Goal: Transaction & Acquisition: Purchase product/service

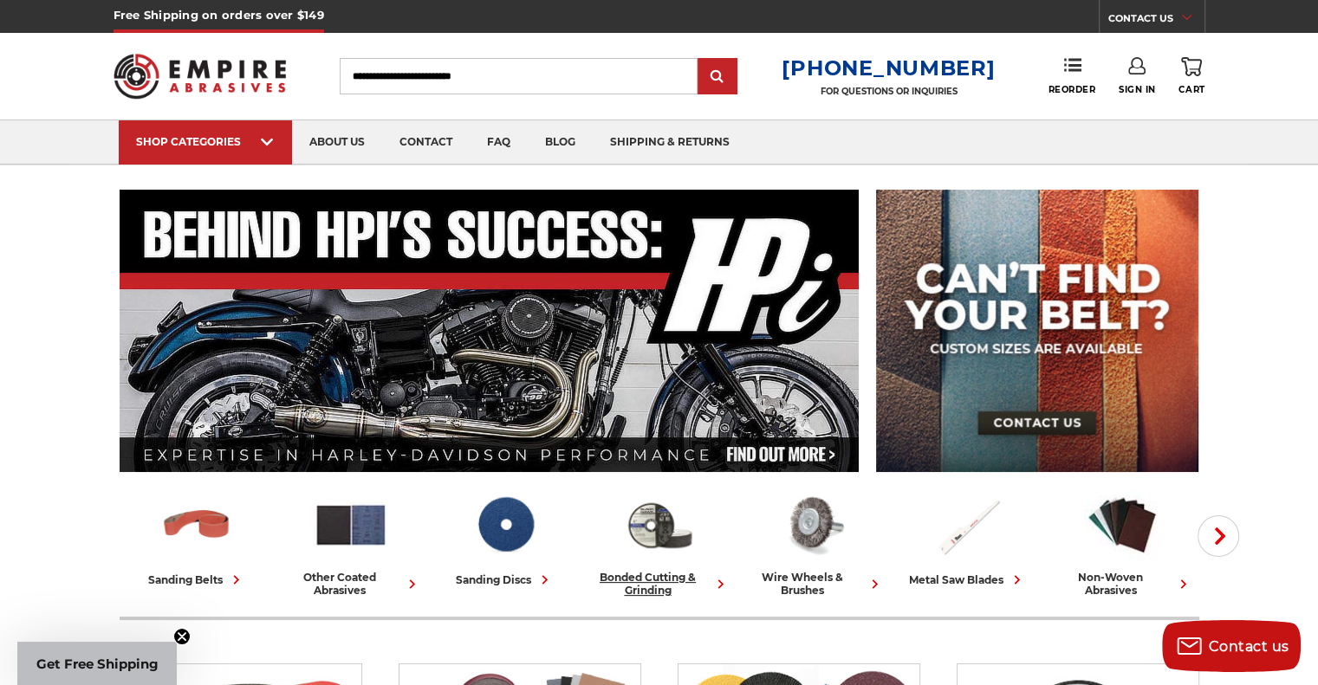
click at [651, 578] on div "bonded cutting & grinding" at bounding box center [659, 584] width 140 height 26
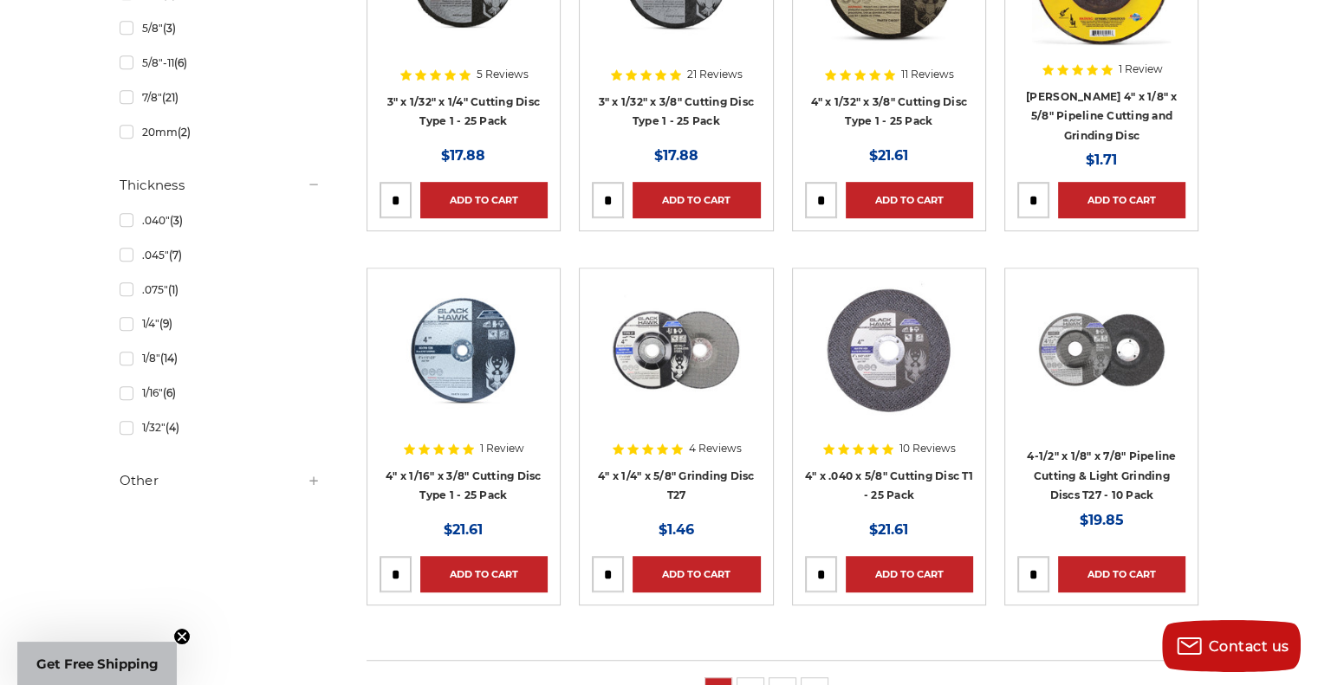
scroll to position [1058, 0]
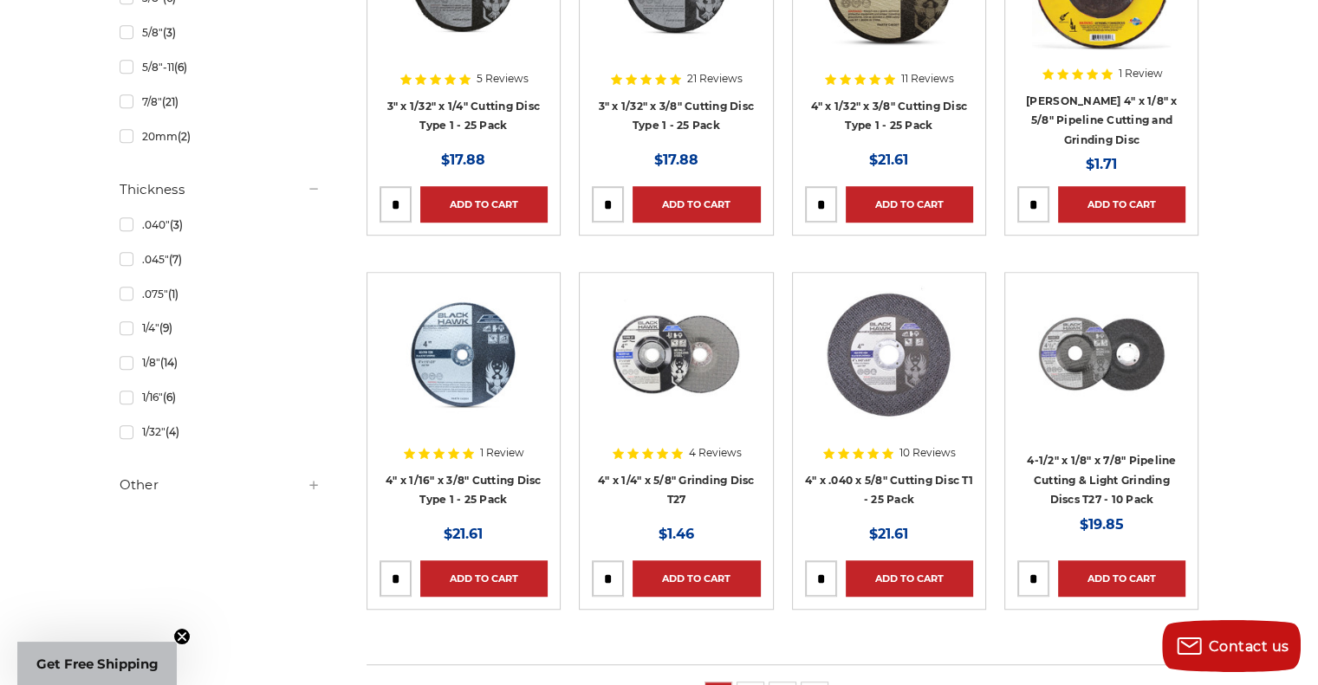
drag, startPoint x: 1319, startPoint y: 107, endPoint x: 1320, endPoint y: 346, distance: 239.1
click at [1317, 346] on html "Free Shipping on orders over $149 CONTACT US [DATE] - [DATE] (excluding holiday…" at bounding box center [659, 403] width 1318 height 2923
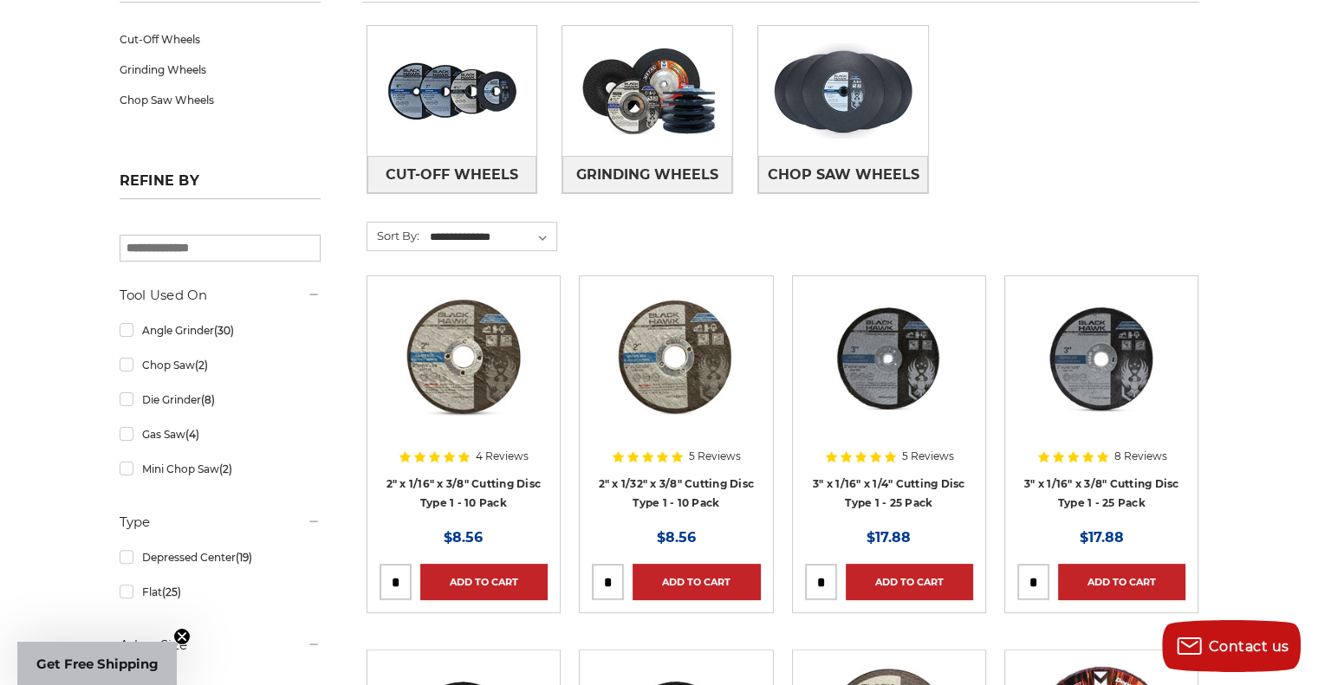
scroll to position [309, 0]
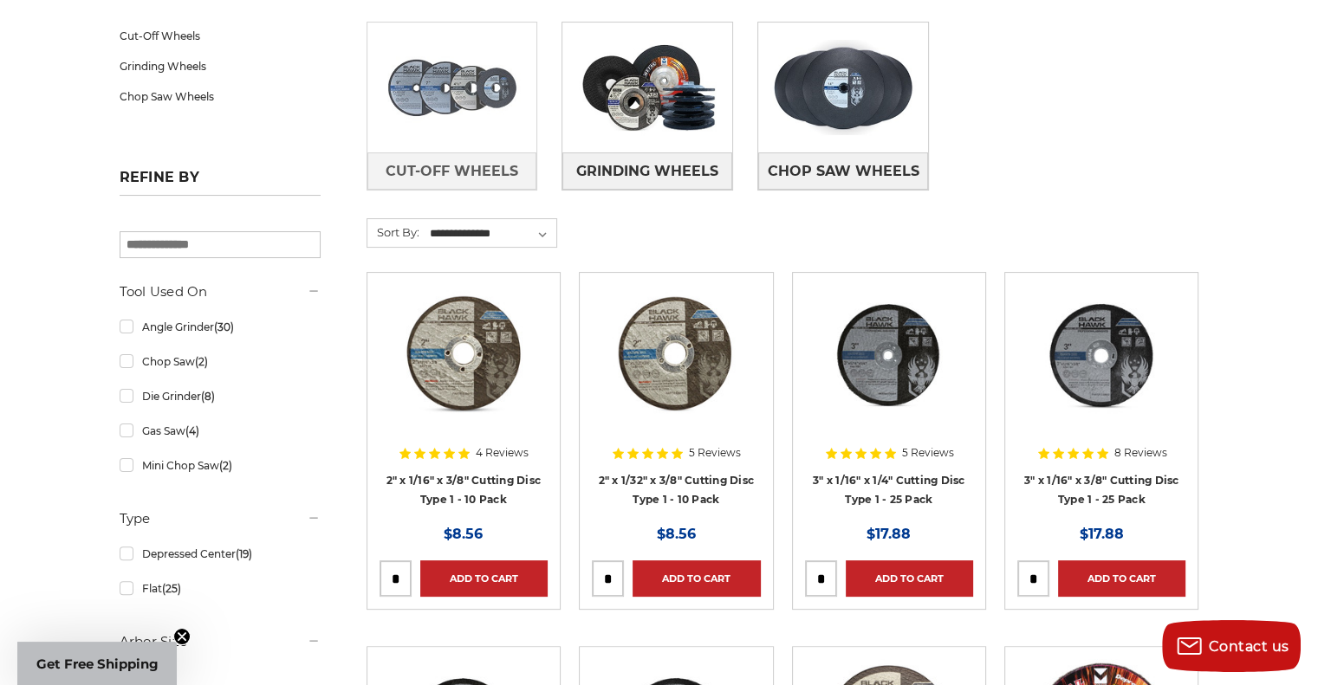
click at [472, 86] on img at bounding box center [452, 88] width 170 height 120
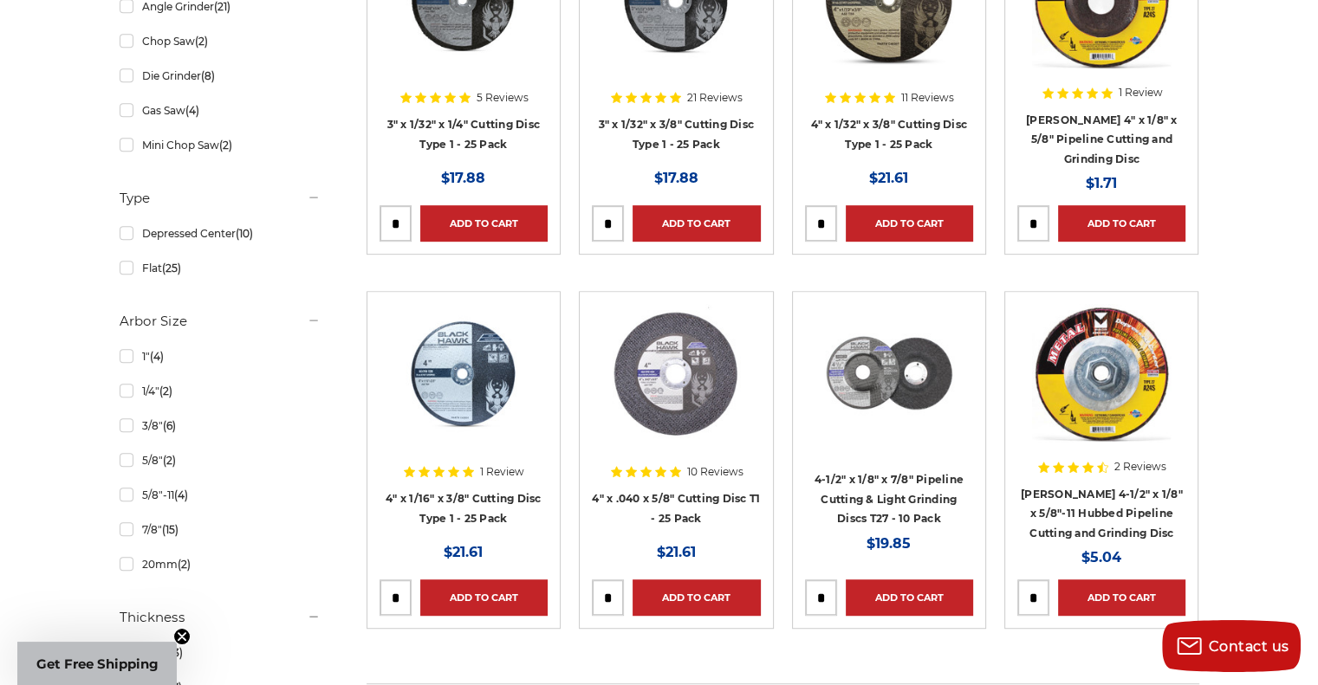
scroll to position [1109, 0]
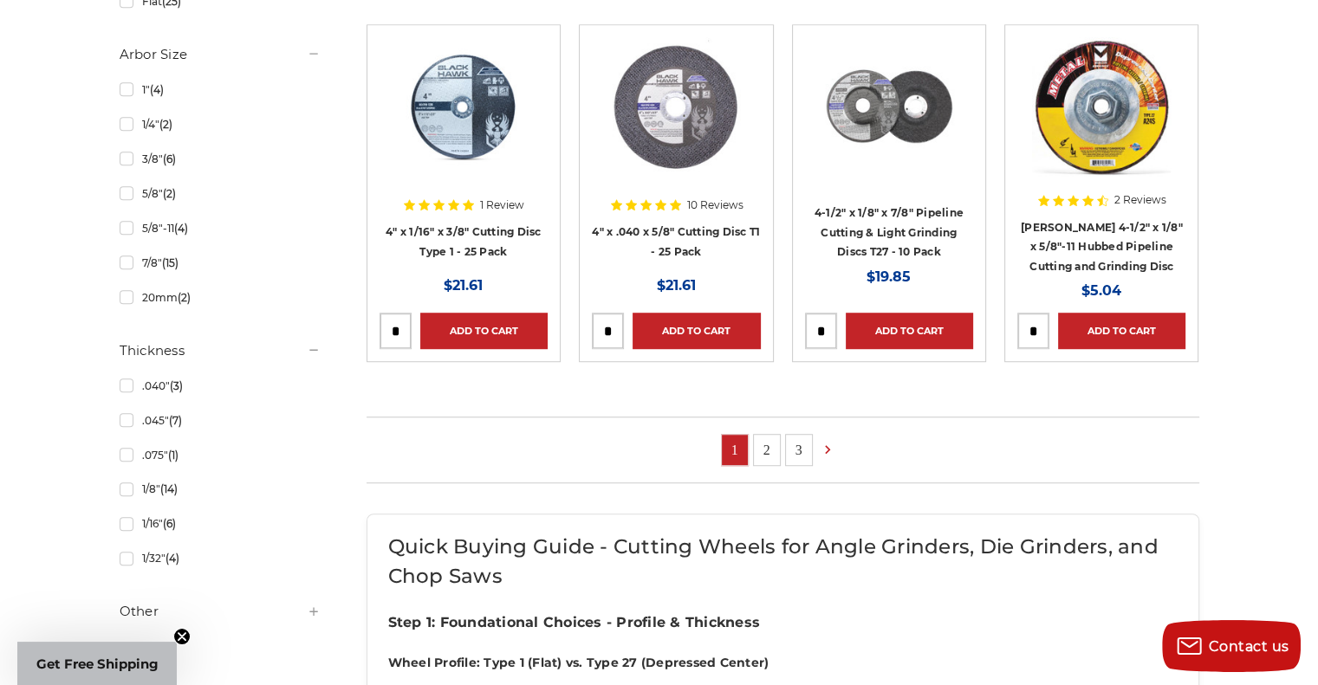
click at [764, 446] on link "2" at bounding box center [767, 450] width 26 height 30
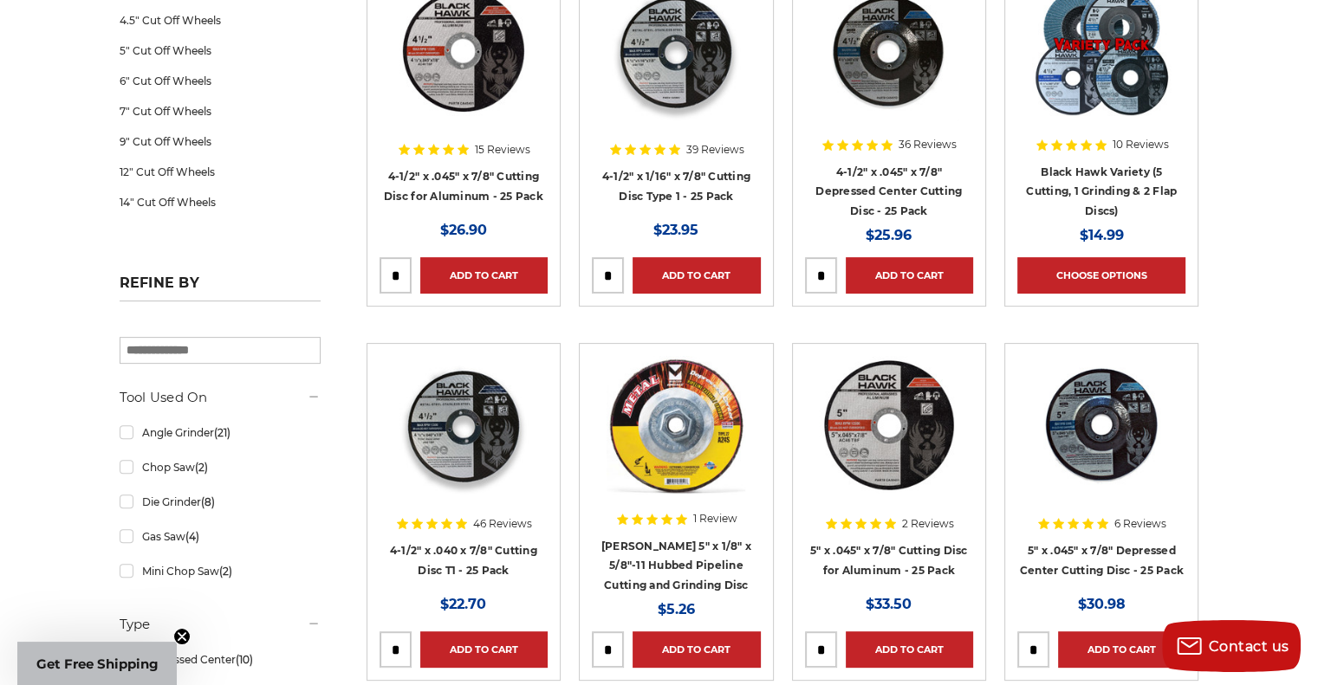
scroll to position [348, 0]
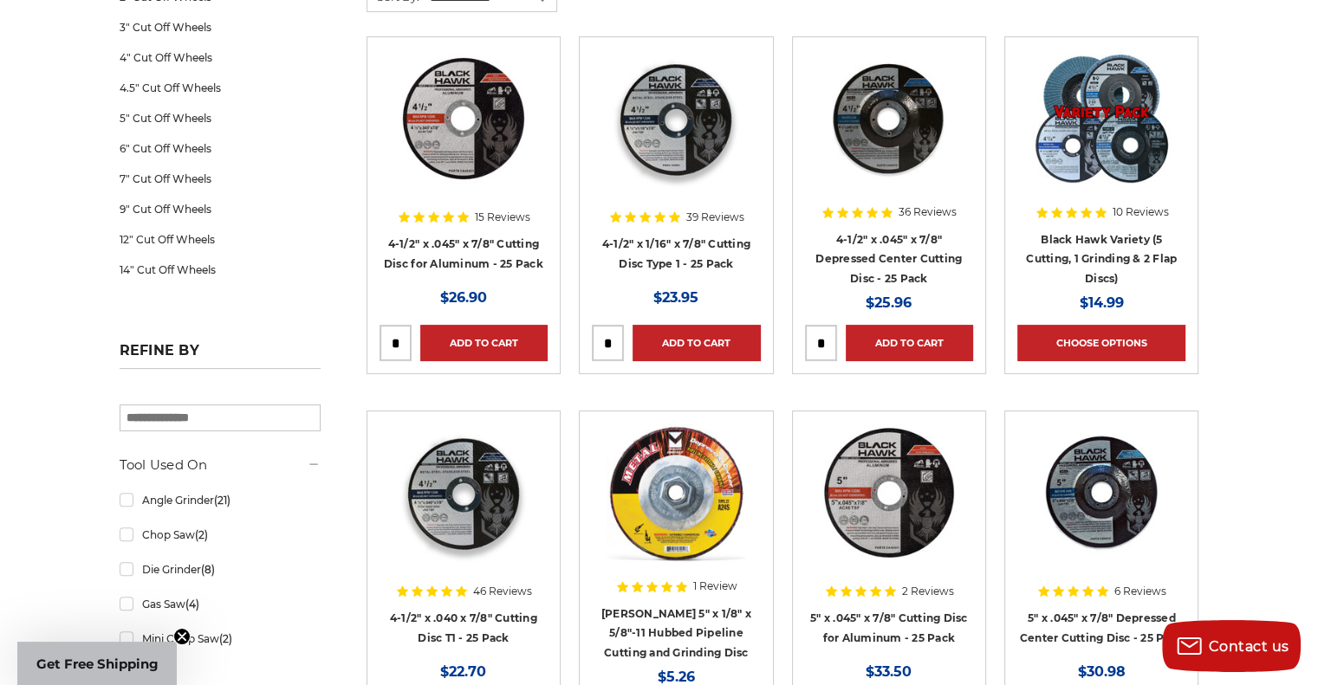
click at [873, 263] on h4 "4-1/2" x .045" x 7/8" Depressed Center Cutting Disc - 25 Pack" at bounding box center [889, 259] width 168 height 59
click at [872, 241] on link "4-1/2" x .045" x 7/8" Depressed Center Cutting Disc - 25 Pack" at bounding box center [888, 259] width 146 height 52
